Goal: Information Seeking & Learning: Understand process/instructions

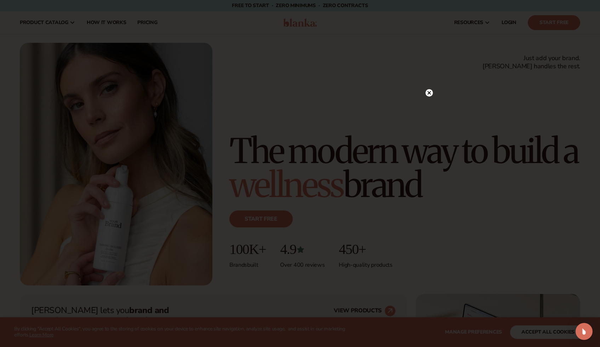
click at [433, 94] on div at bounding box center [300, 173] width 600 height 347
click at [429, 93] on icon at bounding box center [429, 93] width 4 height 4
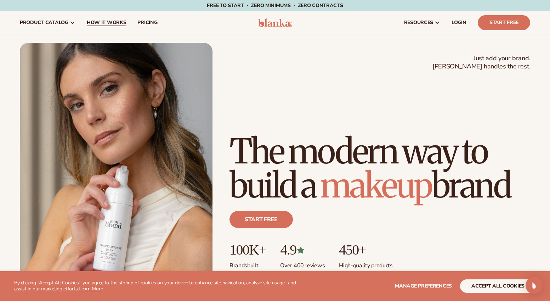
click at [113, 24] on span "How It Works" at bounding box center [107, 23] width 40 height 6
